Goal: Task Accomplishment & Management: Manage account settings

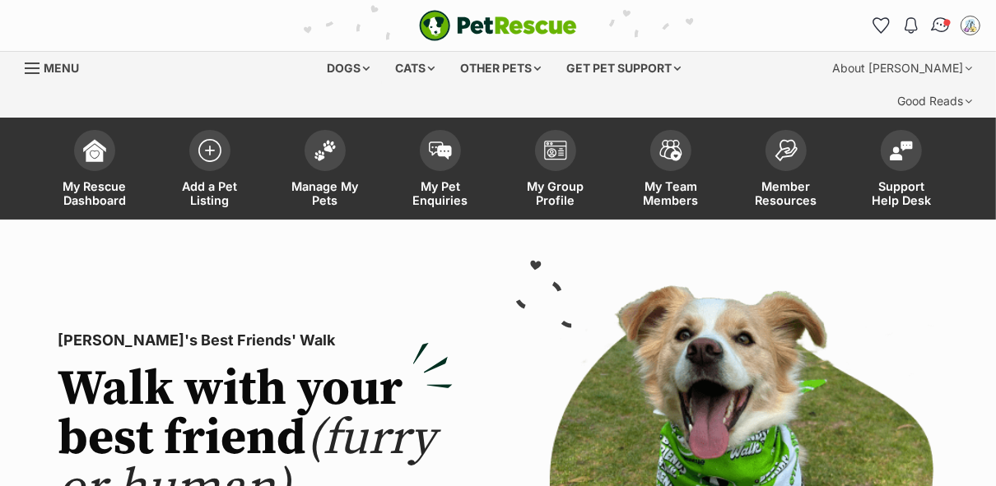
click at [944, 24] on span "Conversations" at bounding box center [947, 22] width 8 height 8
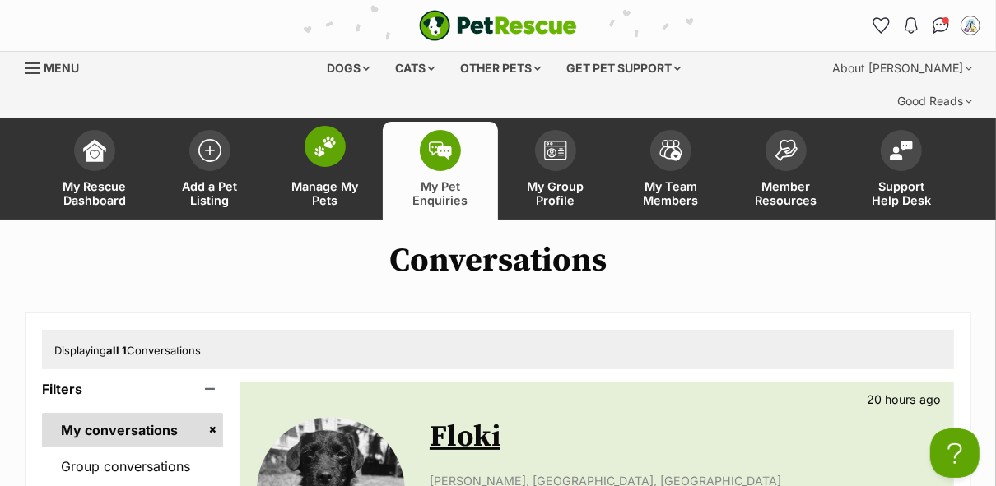
click at [328, 179] on span "Manage My Pets" at bounding box center [325, 193] width 74 height 28
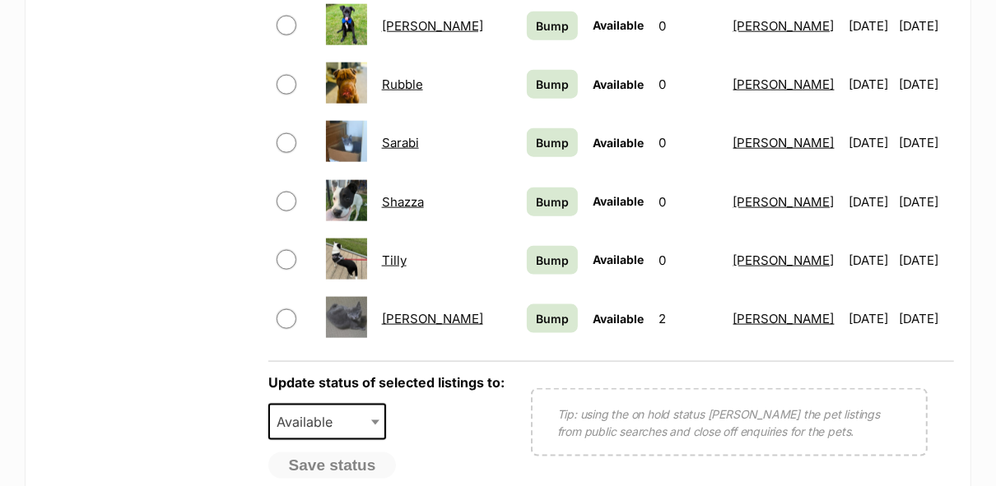
scroll to position [1335, 0]
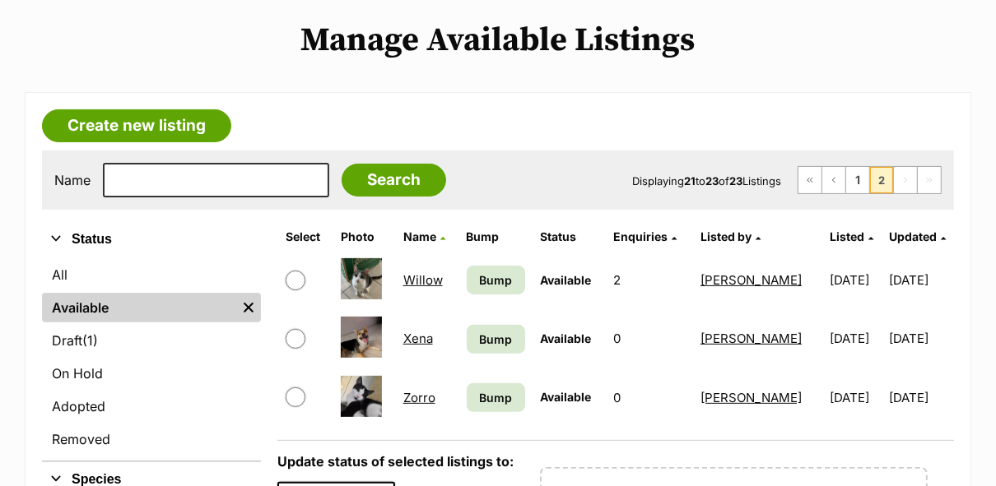
scroll to position [222, 0]
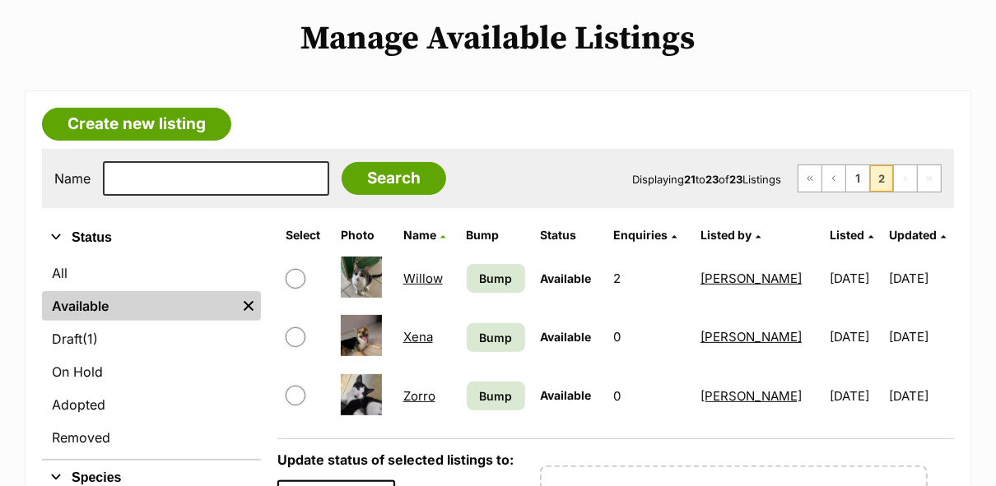
click at [409, 271] on link "Willow" at bounding box center [422, 279] width 39 height 16
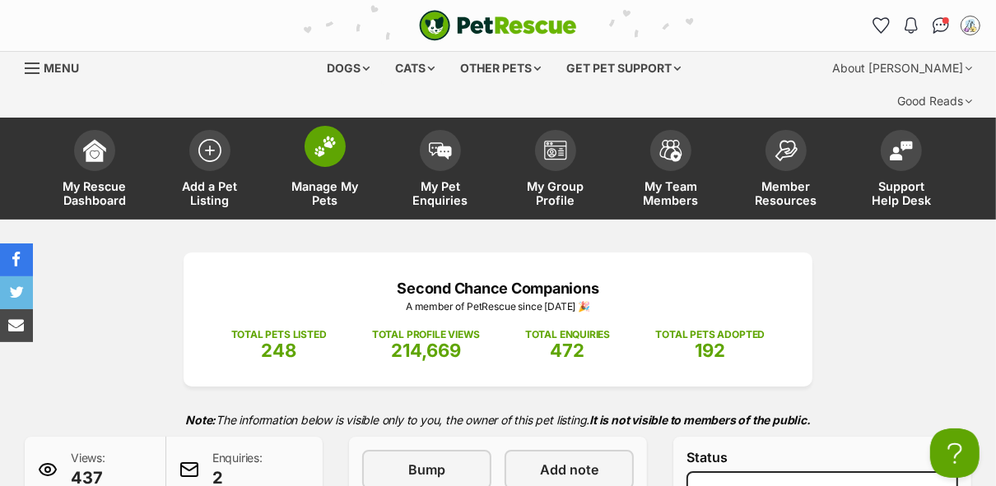
click at [329, 179] on span "Manage My Pets" at bounding box center [325, 193] width 74 height 28
